Goal: Task Accomplishment & Management: Use online tool/utility

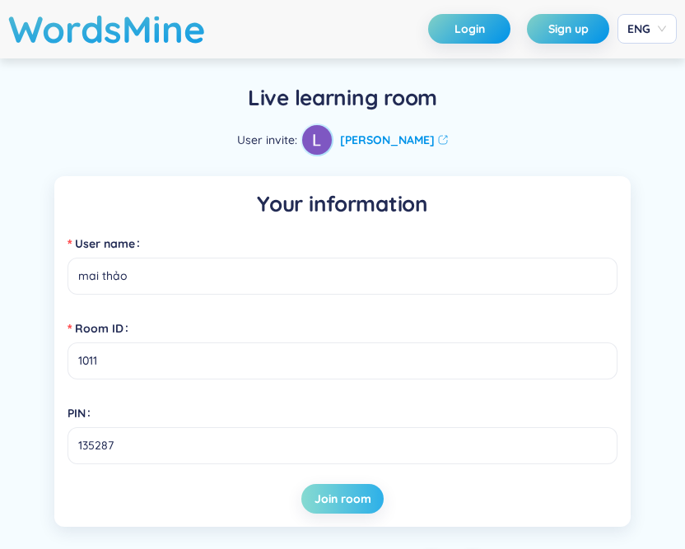
type input "mai thảo"
click at [354, 496] on span "Join room" at bounding box center [342, 499] width 57 height 16
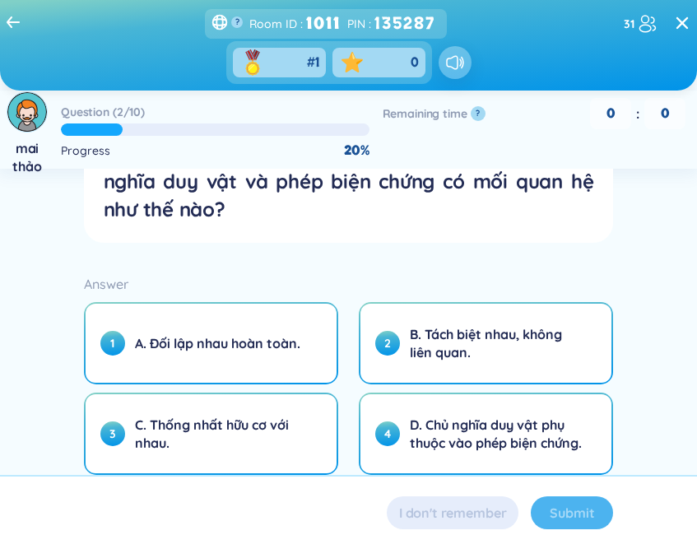
scroll to position [100, 0]
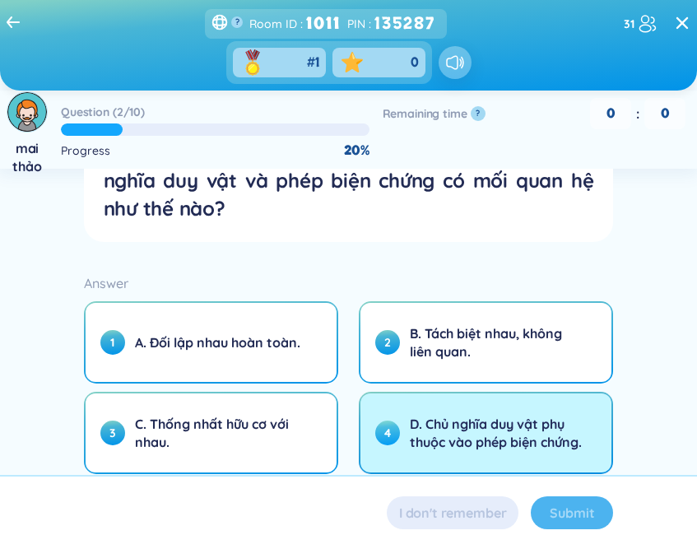
click at [467, 415] on span "D. Chủ nghĩa duy vật phụ thuộc vào phép biện chứng." at bounding box center [499, 433] width 178 height 36
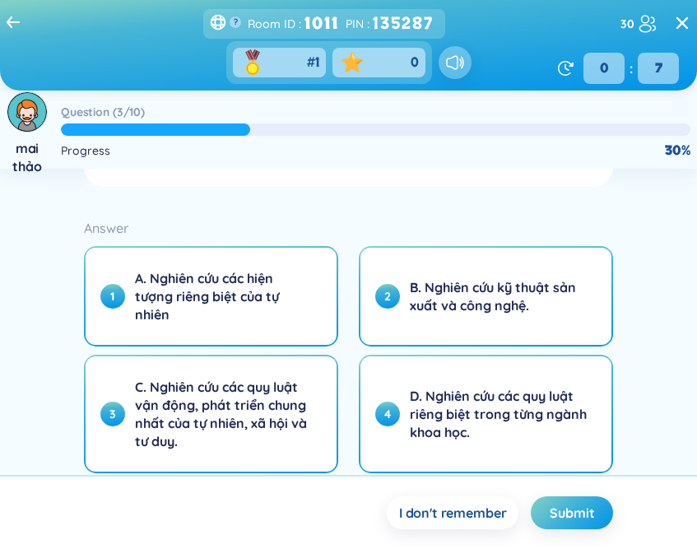
scroll to position [137, 0]
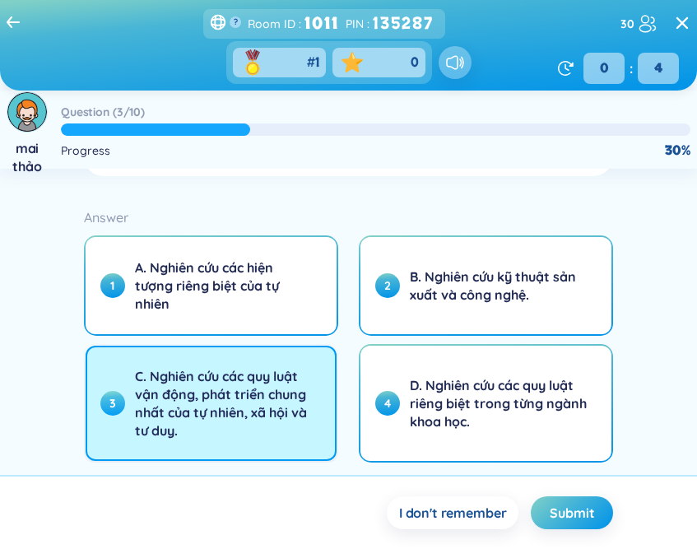
click at [277, 446] on button "3 C. Nghiên cứu các quy luật vận động, phát triển chung nhất của tự nhiên, xã h…" at bounding box center [211, 403] width 251 height 115
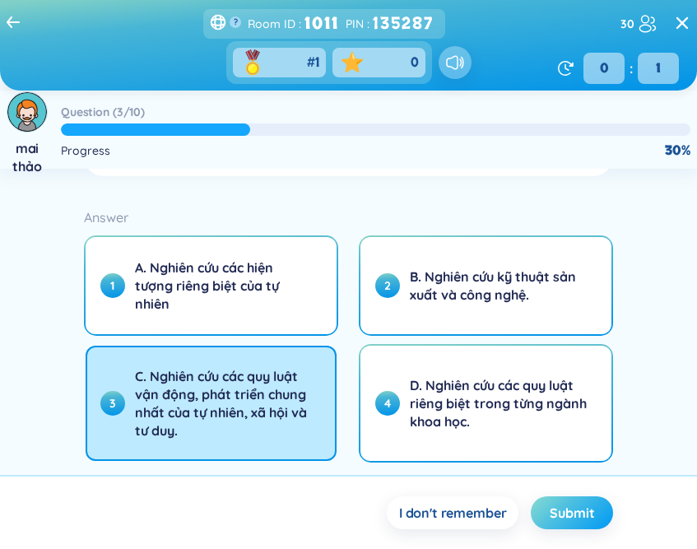
click at [549, 503] on button "Submit" at bounding box center [572, 512] width 82 height 33
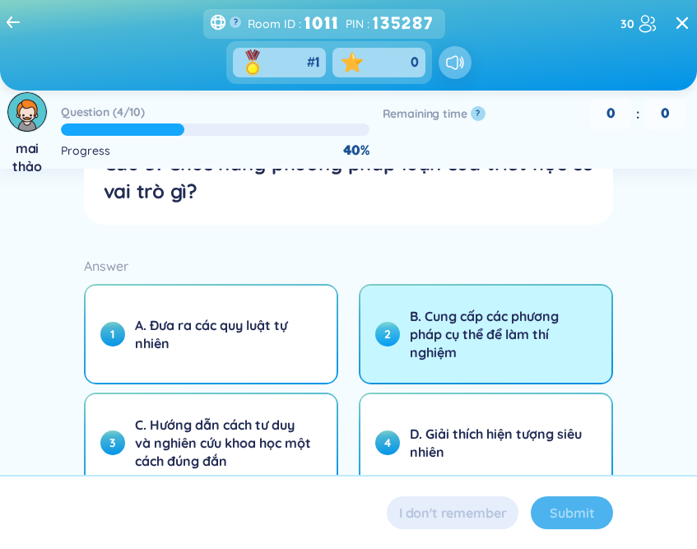
scroll to position [123, 0]
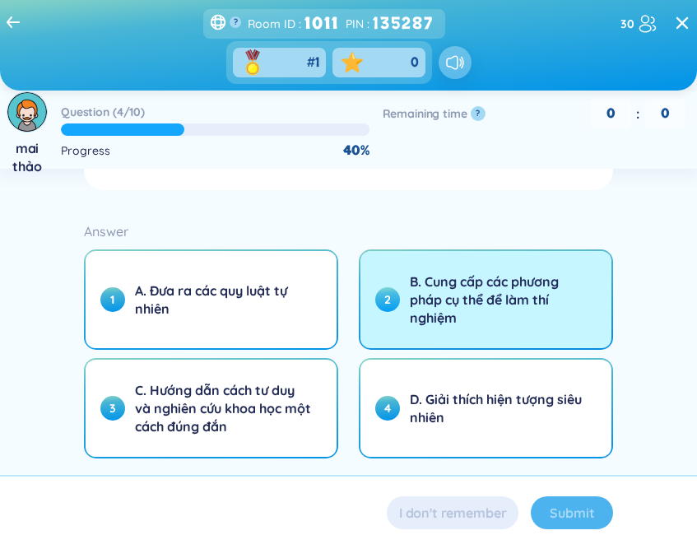
click at [446, 419] on span "D. Giải thích hiện tượng siêu nhiên" at bounding box center [499, 408] width 178 height 36
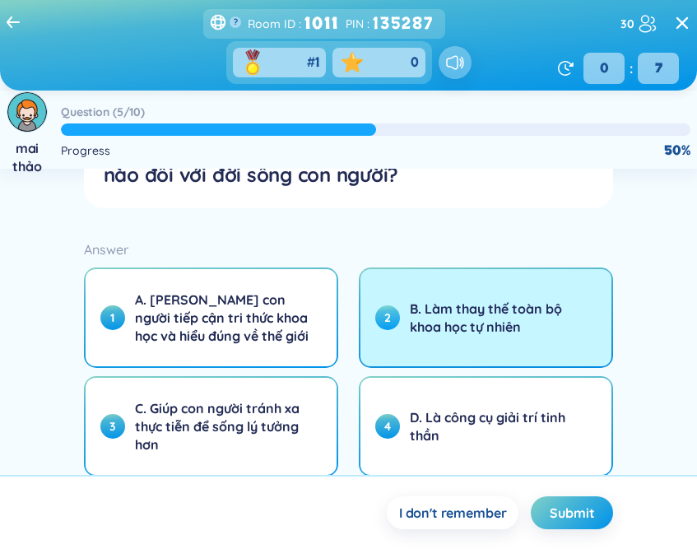
scroll to position [112, 0]
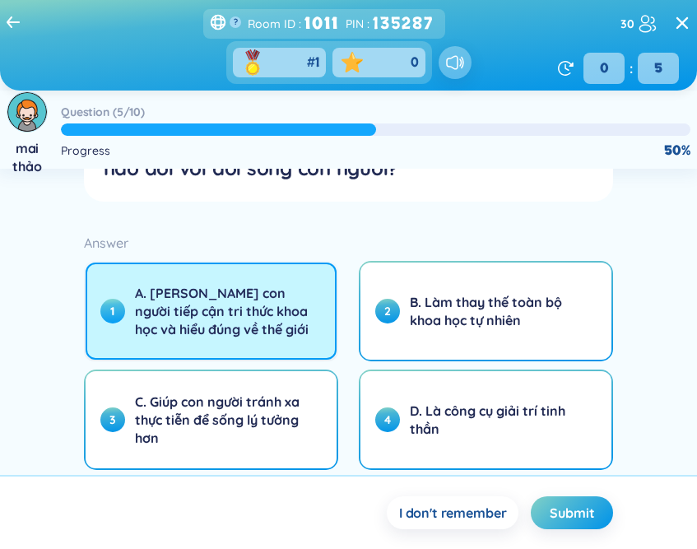
click at [235, 328] on span "A. [PERSON_NAME] con người tiếp cận tri thức khoa học và hiểu đúng về thế giới" at bounding box center [224, 311] width 178 height 54
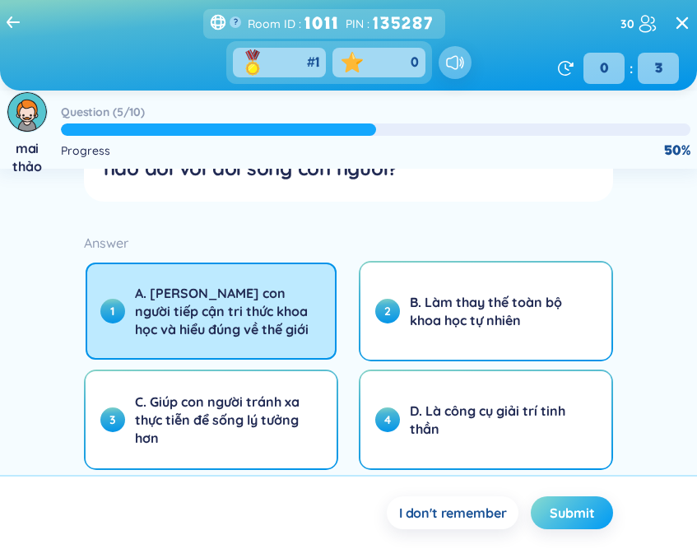
click at [569, 506] on span "Submit" at bounding box center [572, 513] width 44 height 18
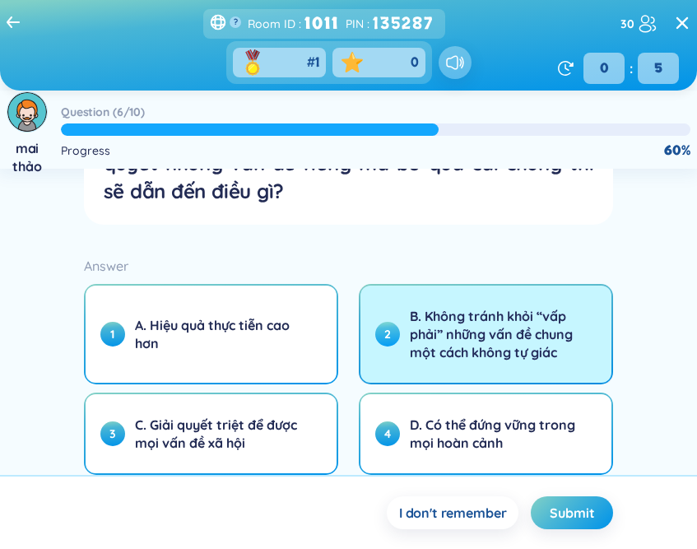
scroll to position [146, 0]
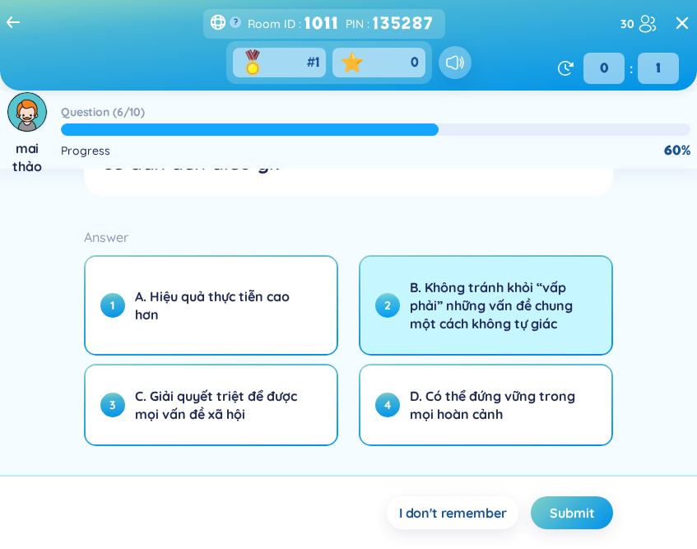
click at [420, 324] on span "B. Không tránh khỏi “vấp phải” những vấn đề chung một cách không tự giác" at bounding box center [499, 305] width 178 height 54
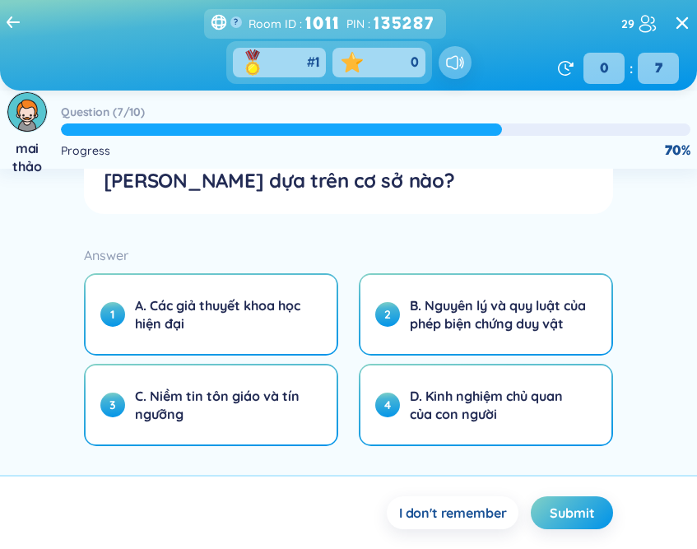
scroll to position [110, 0]
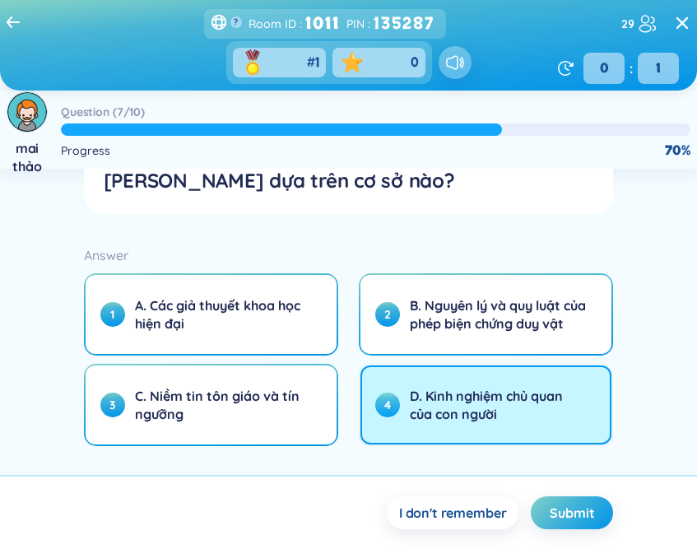
click at [412, 423] on span "D. Kinh nghiệm chủ quan của con người" at bounding box center [499, 405] width 178 height 36
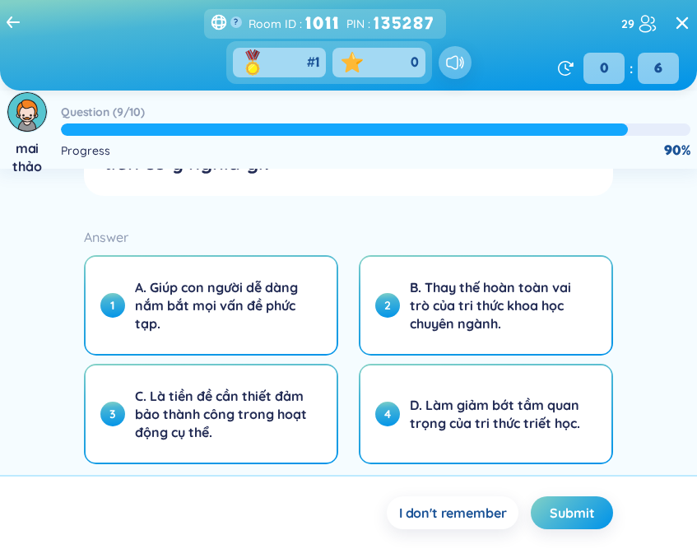
scroll to position [112, 0]
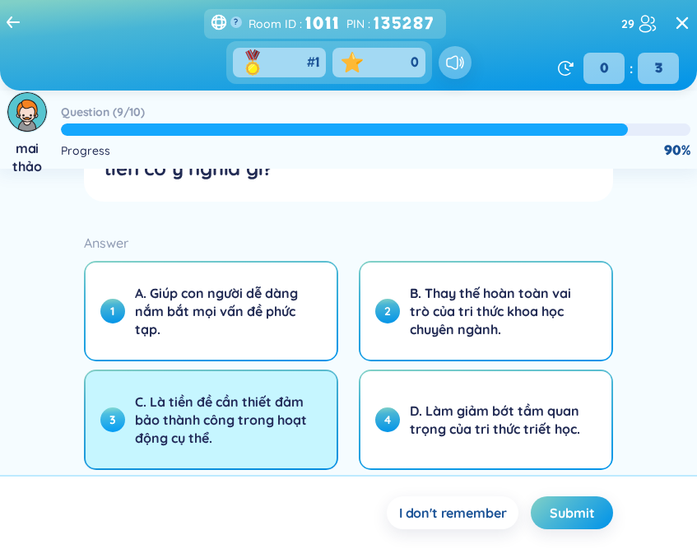
click at [272, 402] on span "C. Là tiền đề cần thiết đảm bảo thành công trong hoạt động cụ thể." at bounding box center [224, 420] width 178 height 54
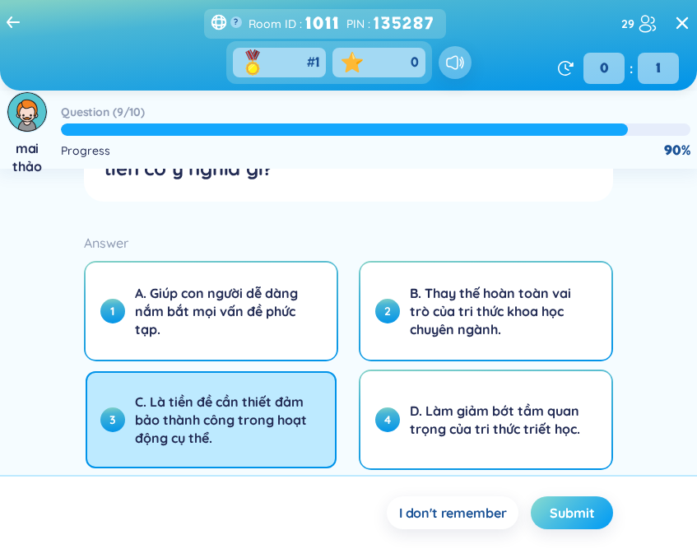
click at [570, 506] on span "Submit" at bounding box center [572, 513] width 44 height 18
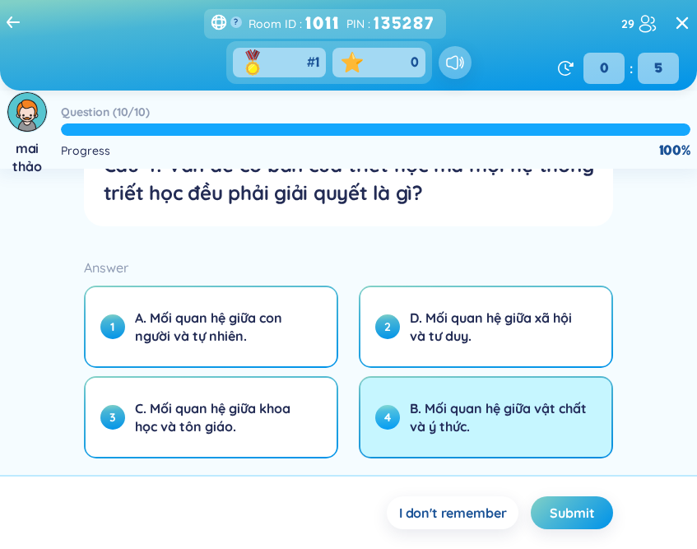
scroll to position [90, 0]
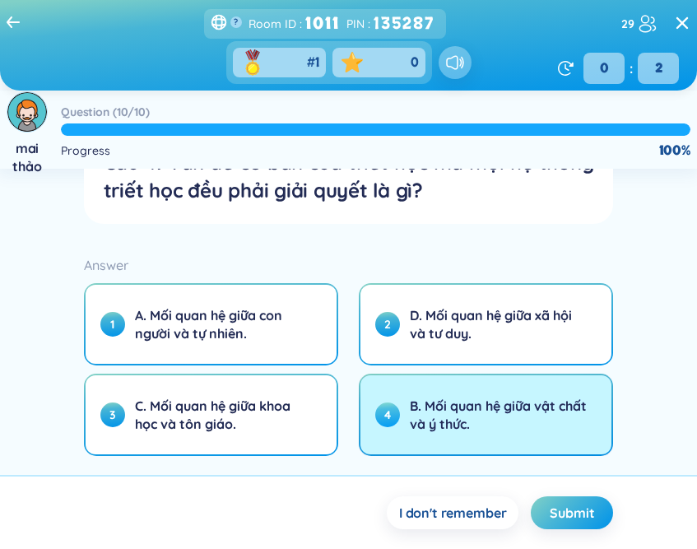
click at [426, 418] on span "B. Mối quan hệ giữa vật chất và ý thức." at bounding box center [499, 415] width 178 height 36
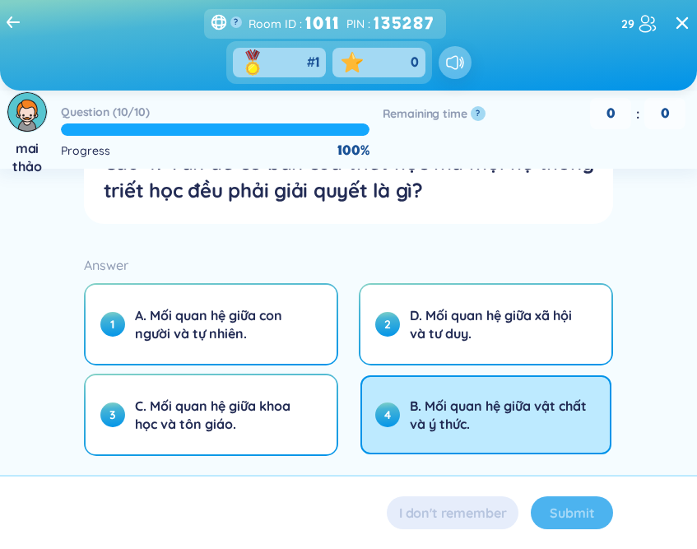
click at [561, 508] on div "Submit" at bounding box center [572, 512] width 82 height 33
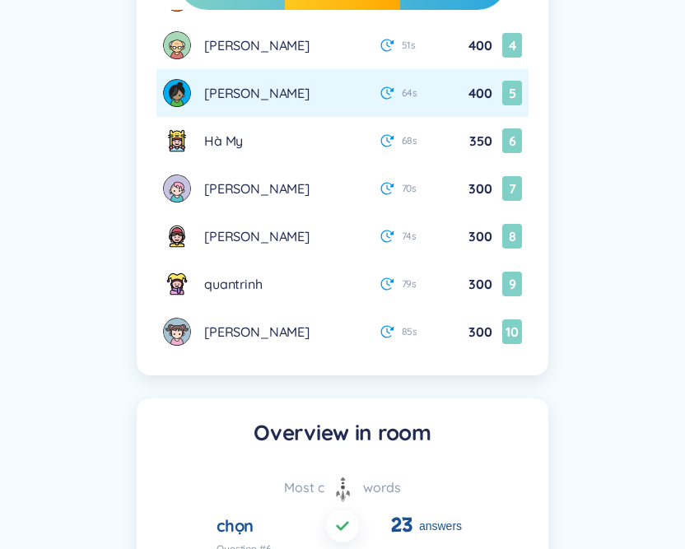
scroll to position [654, 0]
